Goal: Task Accomplishment & Management: Manage account settings

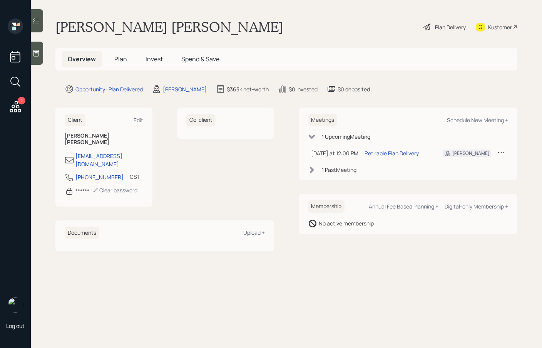
click at [424, 24] on icon at bounding box center [427, 26] width 9 height 9
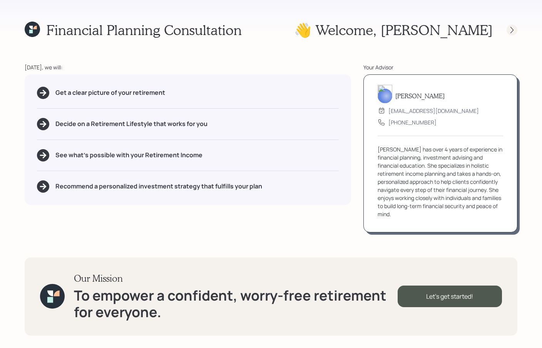
click at [512, 27] on icon at bounding box center [513, 30] width 8 height 8
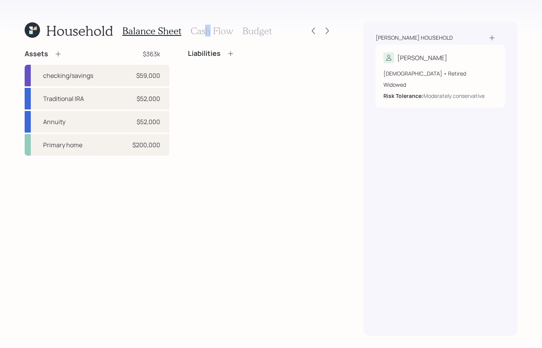
click at [206, 32] on h3 "Cash Flow" at bounding box center [212, 30] width 43 height 11
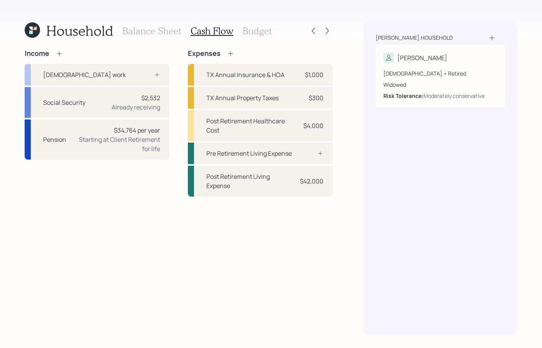
click at [252, 27] on h3 "Budget" at bounding box center [257, 30] width 29 height 11
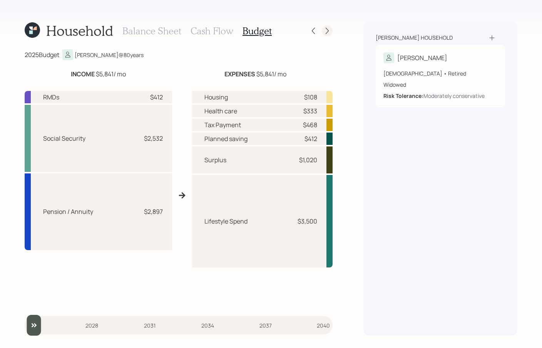
click at [330, 32] on icon at bounding box center [328, 31] width 8 height 8
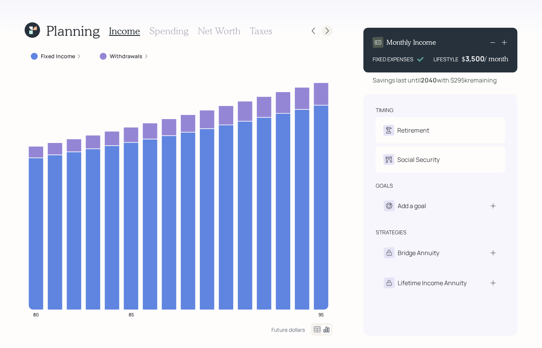
click at [330, 32] on icon at bounding box center [328, 31] width 8 height 8
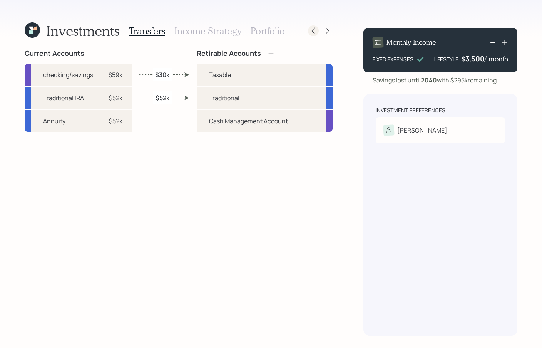
click at [316, 32] on icon at bounding box center [314, 31] width 8 height 8
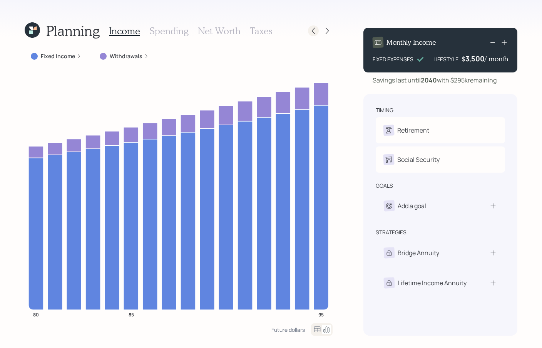
click at [311, 27] on icon at bounding box center [314, 31] width 8 height 8
